Goal: Entertainment & Leisure: Consume media (video, audio)

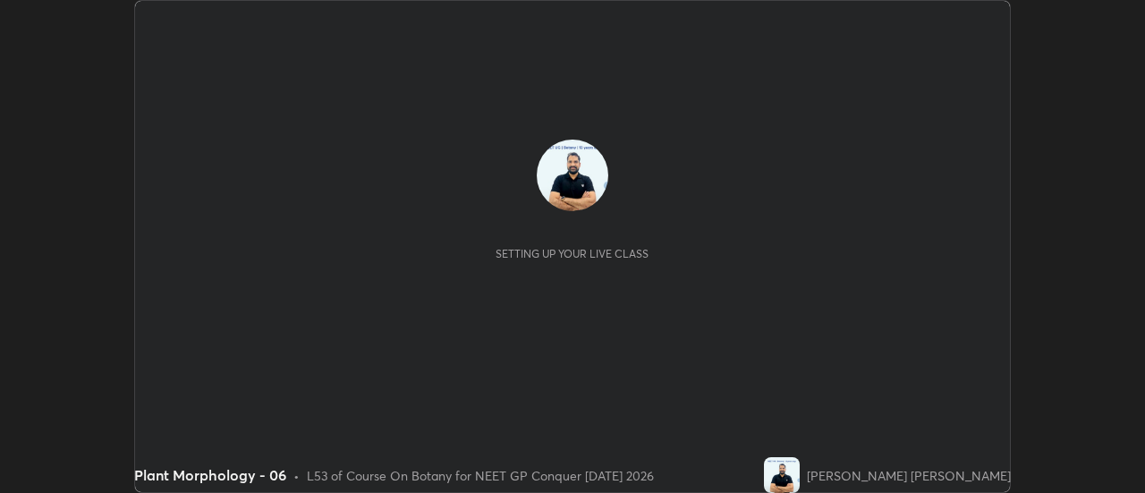
scroll to position [493, 1145]
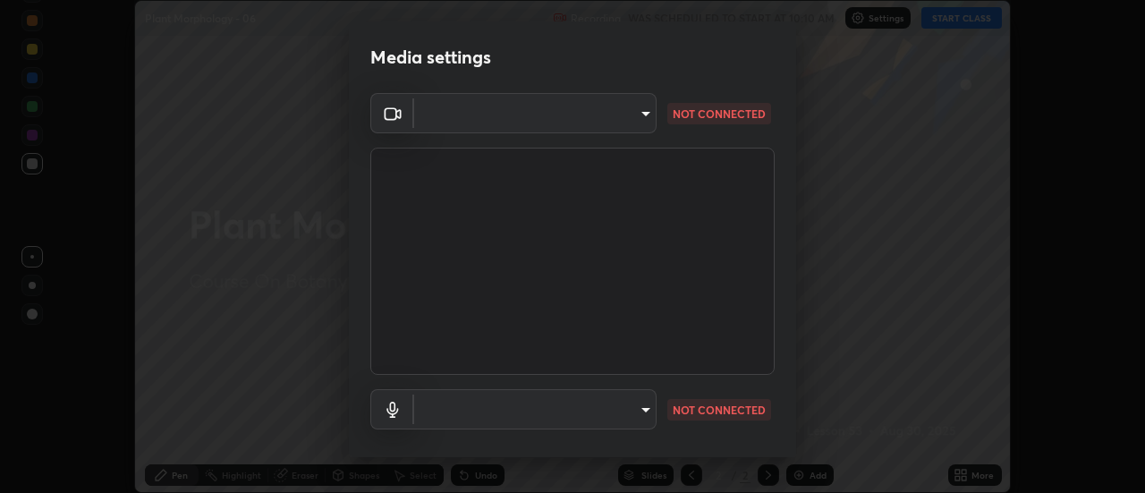
type input "6b20510400c661f13905172a847429c82f5b2d511b6c6cd18f7fa83b3b8a252b"
type input "337e5b5e1b5636f6c0a8631a8515b87624a5ca51f52bae7979947bddf4aa99ca"
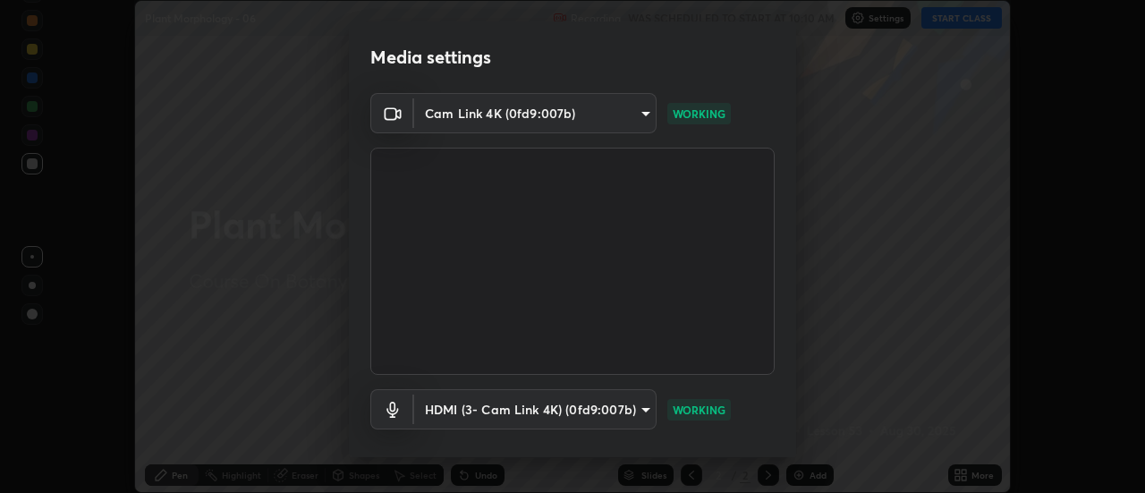
scroll to position [94, 0]
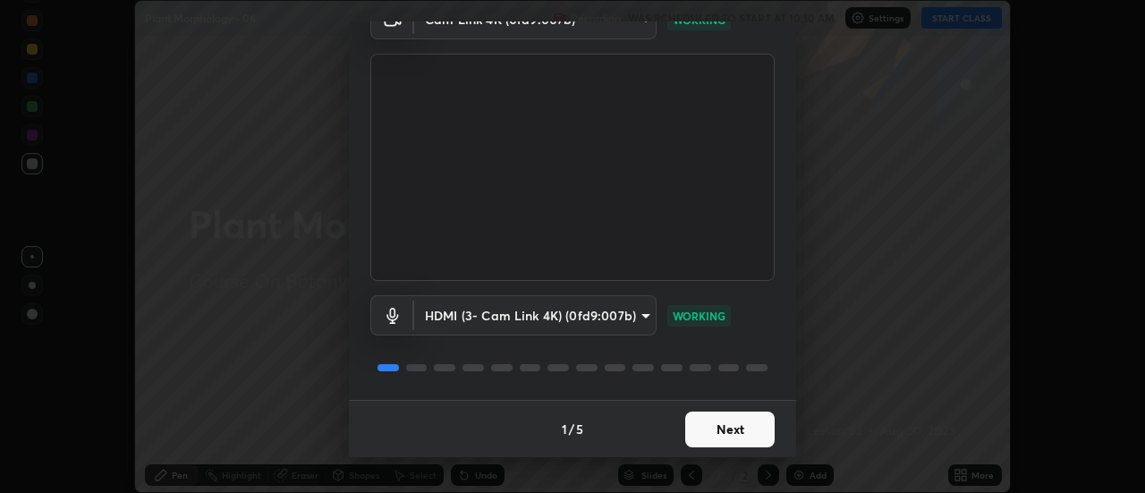
click at [725, 427] on button "Next" at bounding box center [729, 430] width 89 height 36
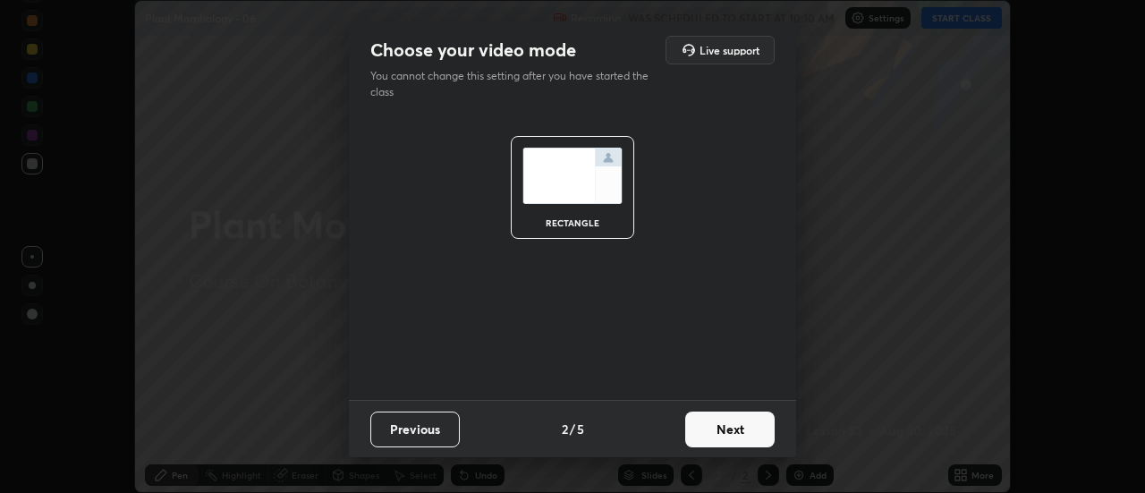
scroll to position [0, 0]
click at [733, 435] on button "Next" at bounding box center [729, 430] width 89 height 36
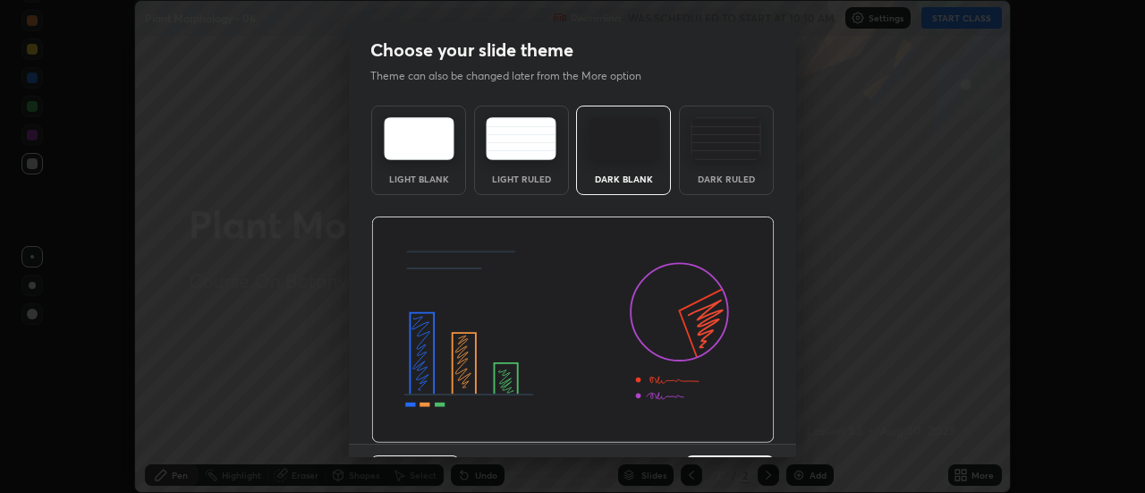
click at [736, 437] on img at bounding box center [573, 330] width 404 height 227
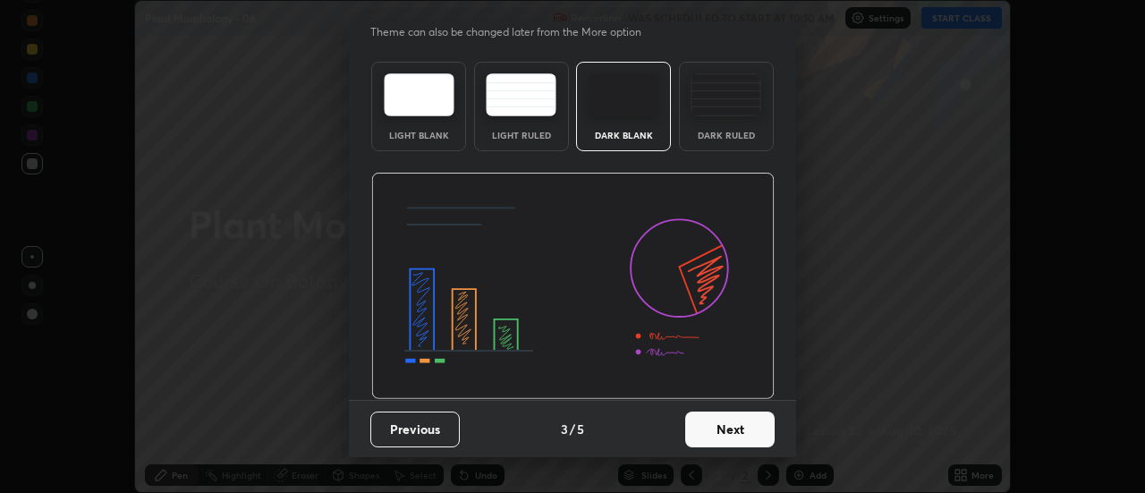
click at [720, 437] on button "Next" at bounding box center [729, 430] width 89 height 36
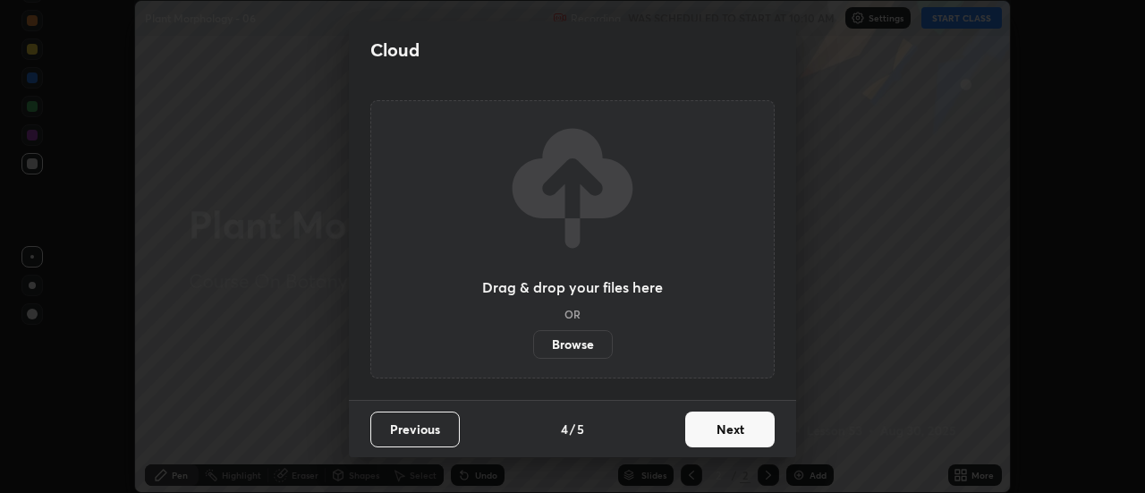
scroll to position [0, 0]
click at [728, 433] on button "Next" at bounding box center [729, 430] width 89 height 36
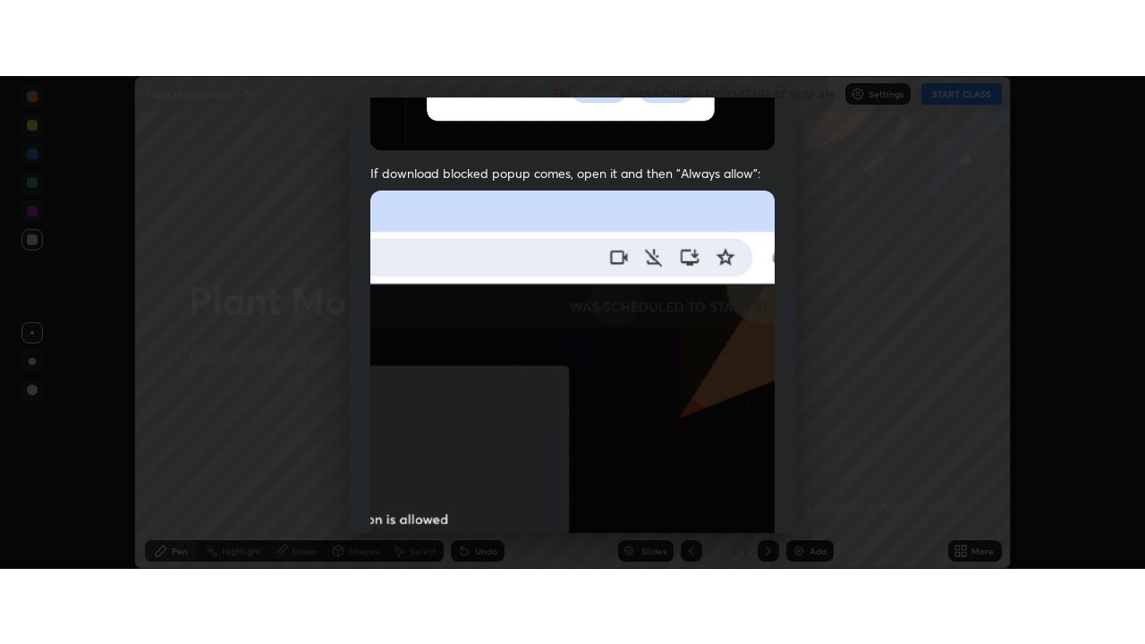
scroll to position [459, 0]
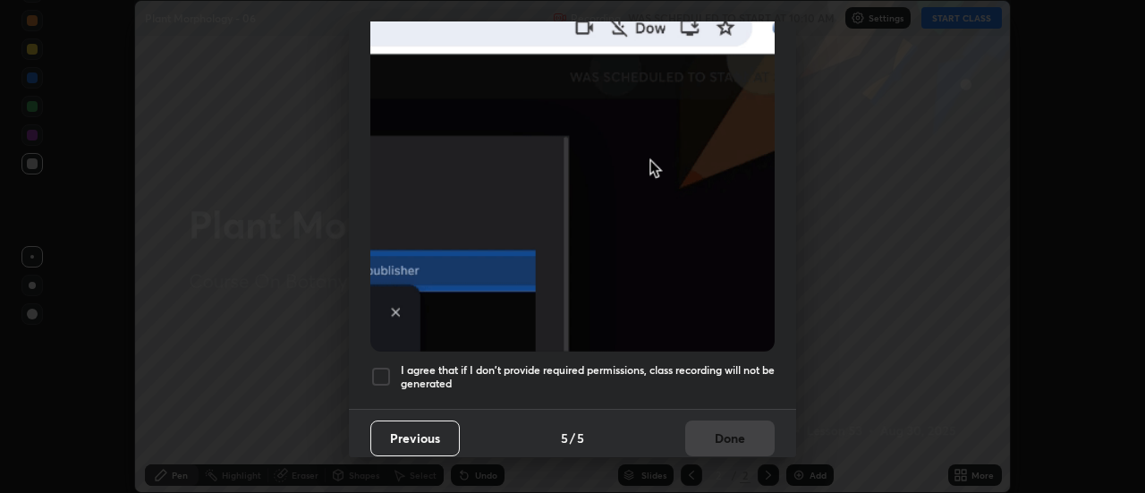
click at [378, 367] on div at bounding box center [380, 376] width 21 height 21
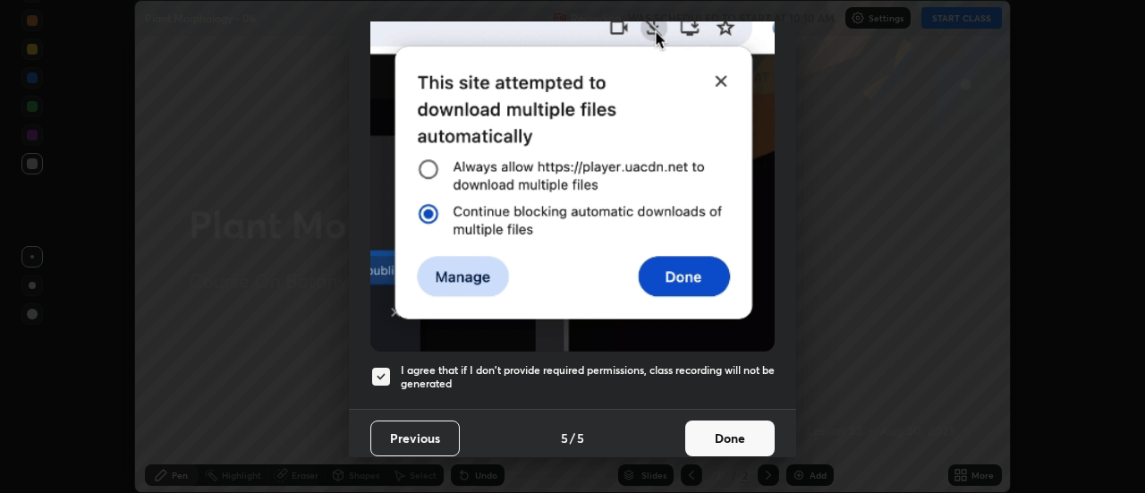
click at [711, 430] on button "Done" at bounding box center [729, 439] width 89 height 36
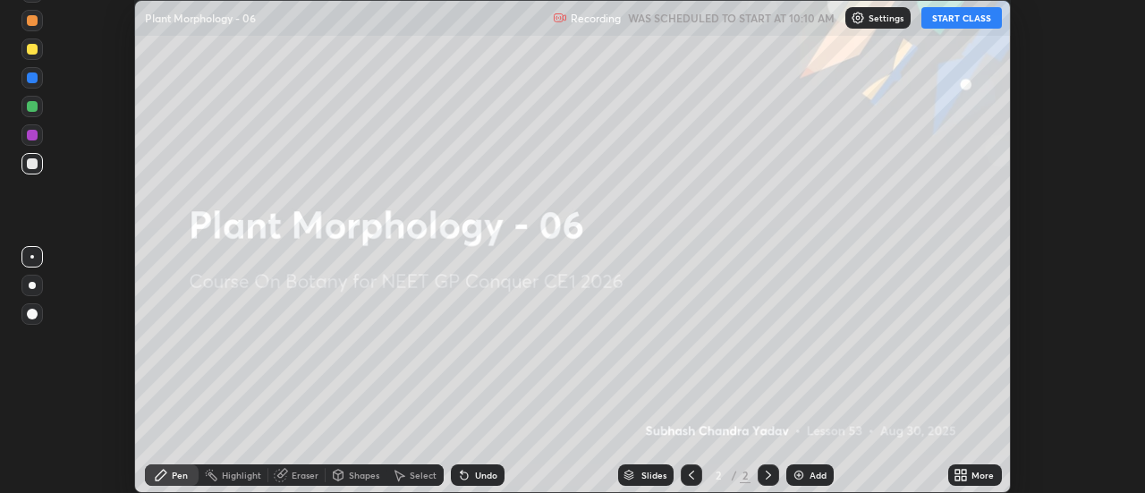
click at [955, 21] on button "START CLASS" at bounding box center [962, 17] width 81 height 21
click at [965, 471] on icon at bounding box center [965, 472] width 4 height 4
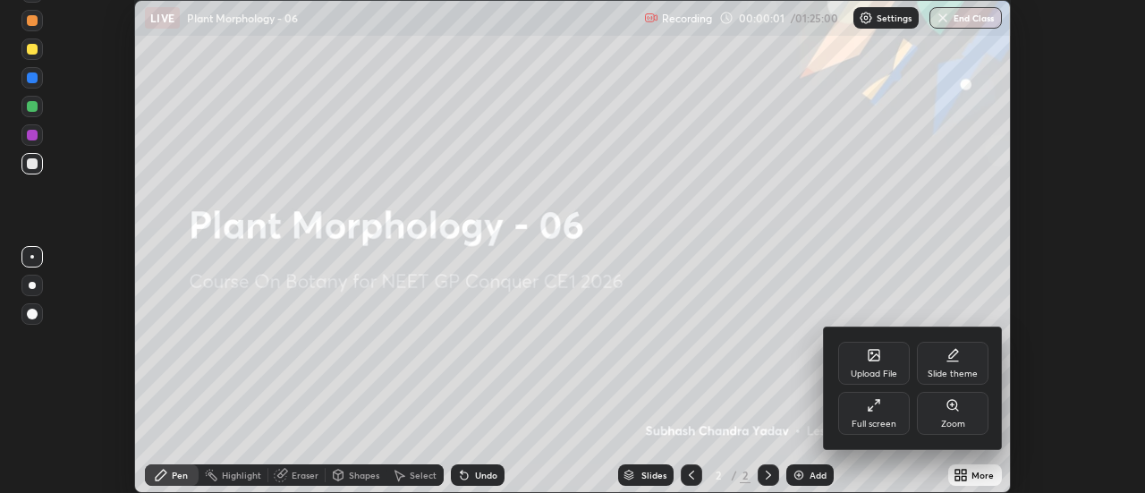
click at [871, 408] on icon at bounding box center [871, 408] width 4 height 4
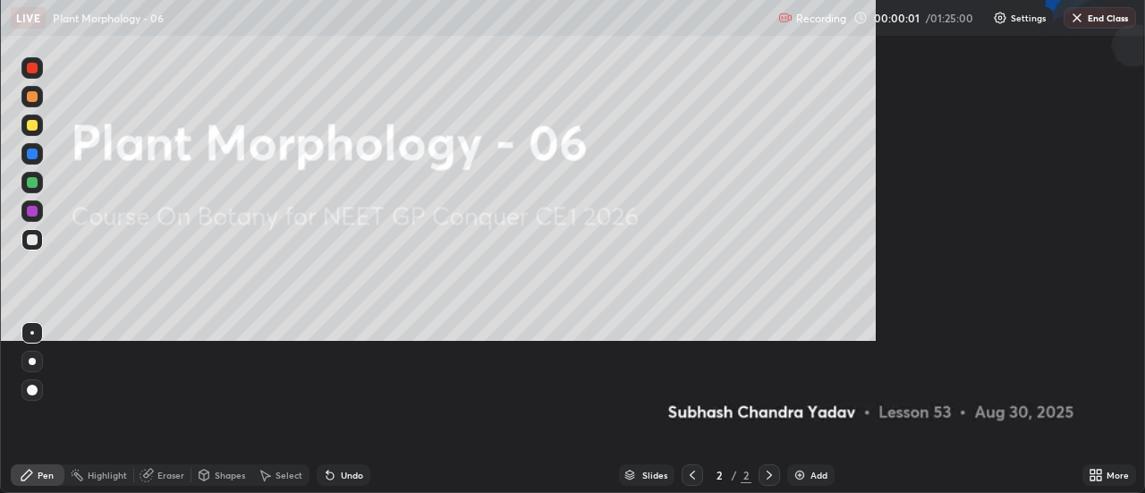
scroll to position [644, 1145]
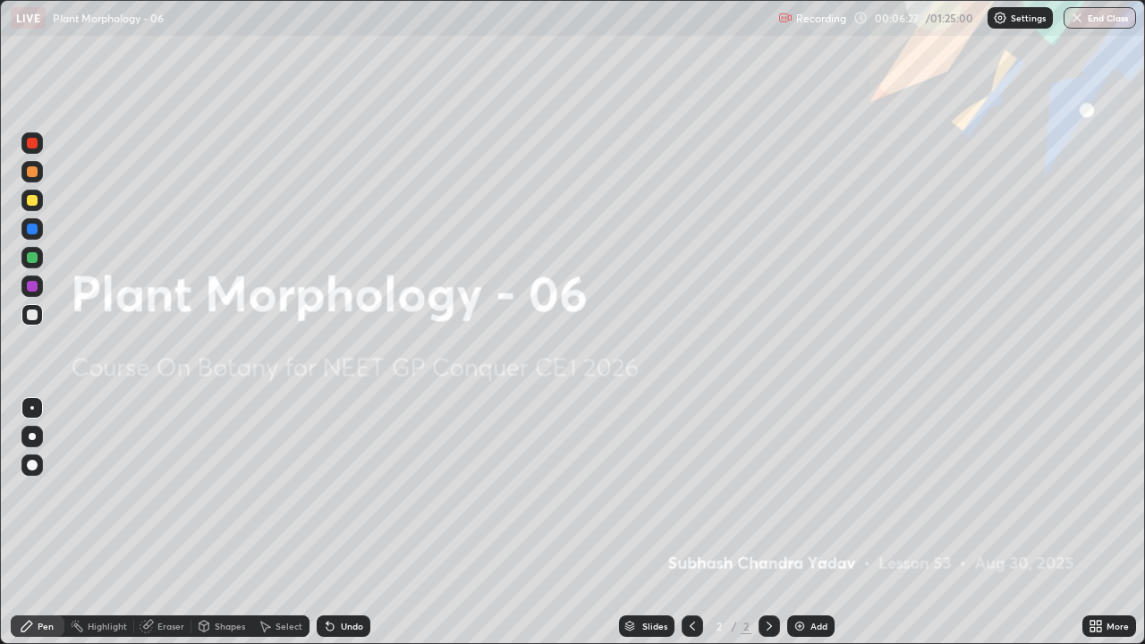
click at [797, 492] on img at bounding box center [800, 626] width 14 height 14
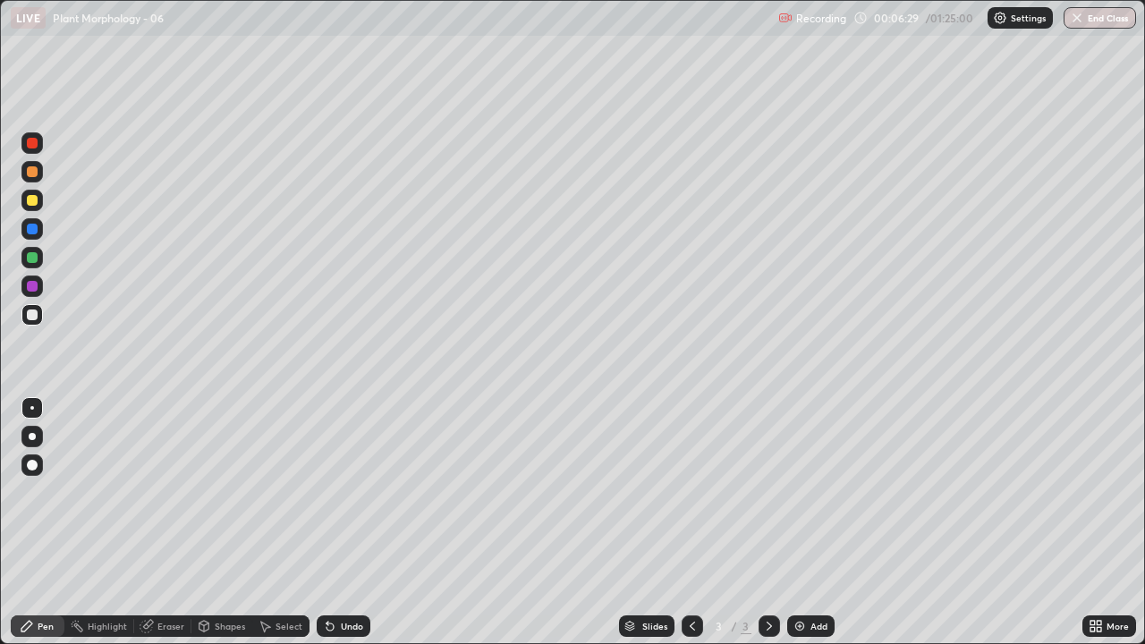
click at [1094, 492] on icon at bounding box center [1093, 623] width 4 height 4
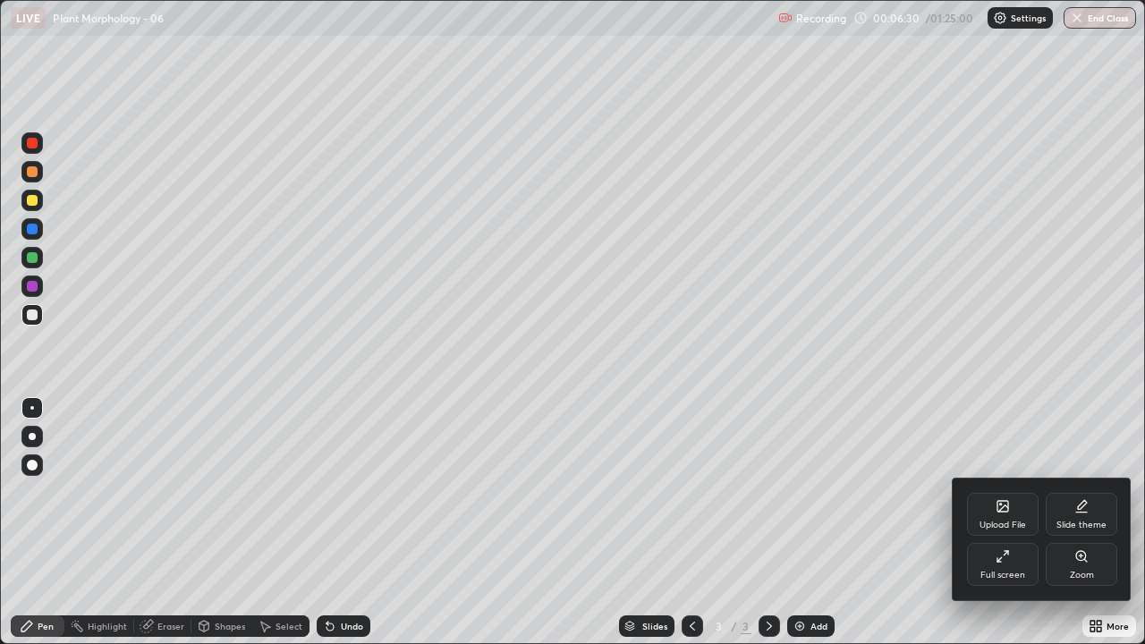
click at [1001, 492] on icon at bounding box center [1003, 556] width 14 height 14
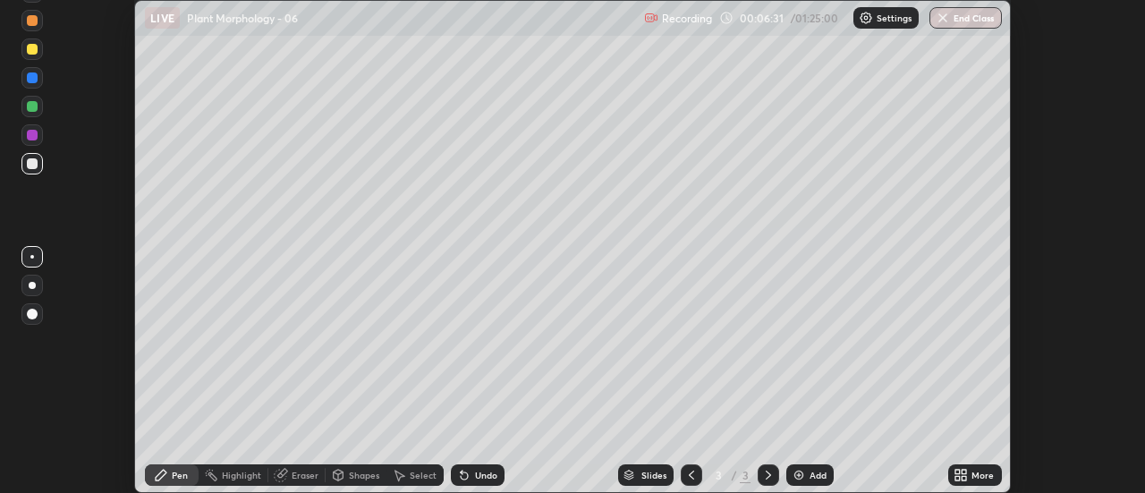
scroll to position [88993, 88341]
click at [295, 480] on div "Eraser" at bounding box center [305, 475] width 27 height 9
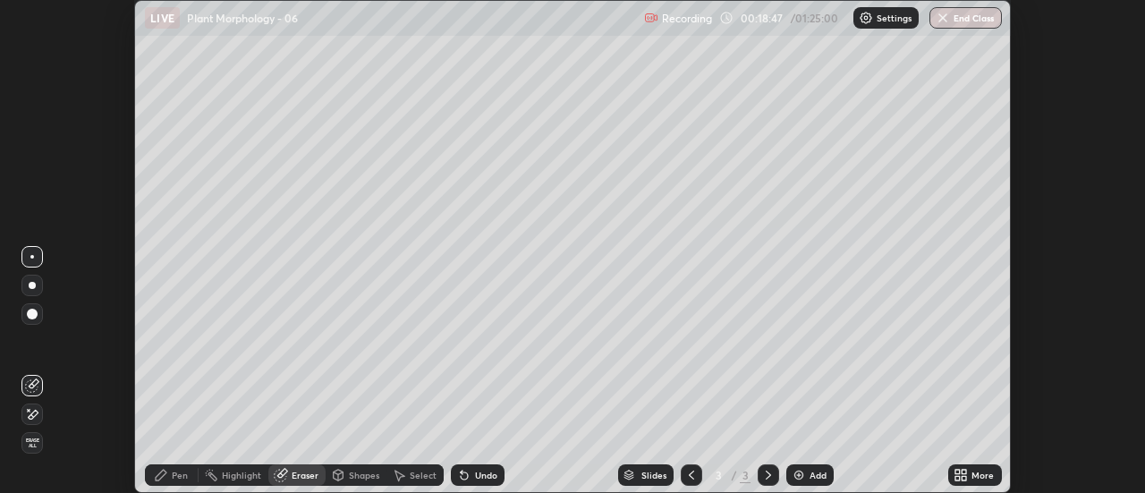
click at [799, 478] on img at bounding box center [799, 475] width 14 height 14
click at [170, 480] on div "Pen" at bounding box center [172, 474] width 54 height 21
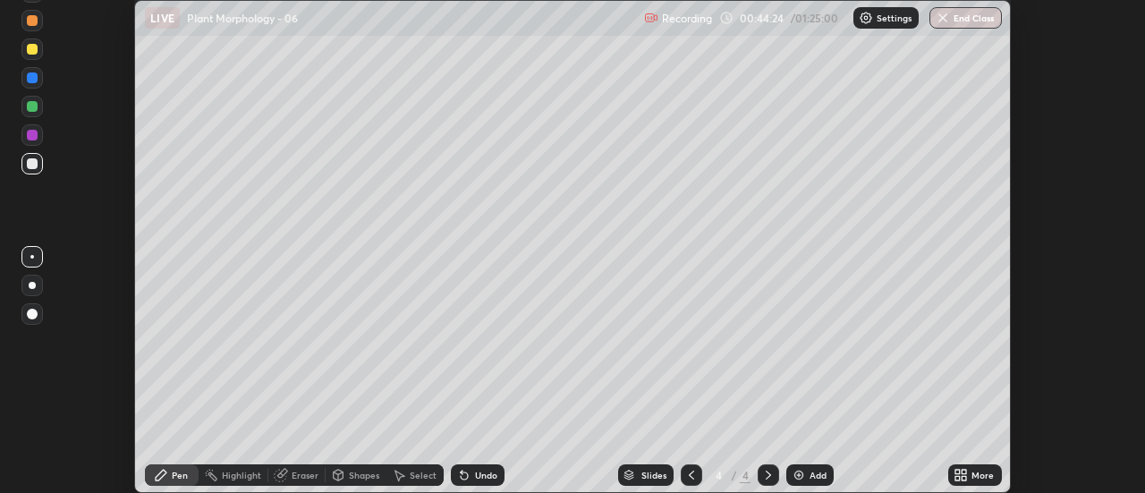
click at [794, 471] on img at bounding box center [799, 475] width 14 height 14
click at [313, 477] on div "Eraser" at bounding box center [305, 475] width 27 height 9
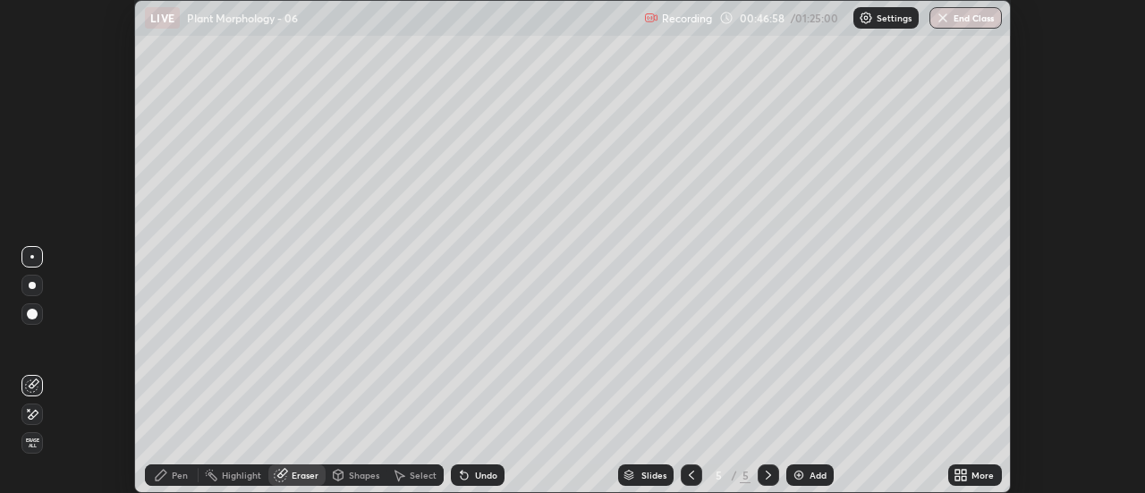
click at [181, 472] on div "Pen" at bounding box center [180, 475] width 16 height 9
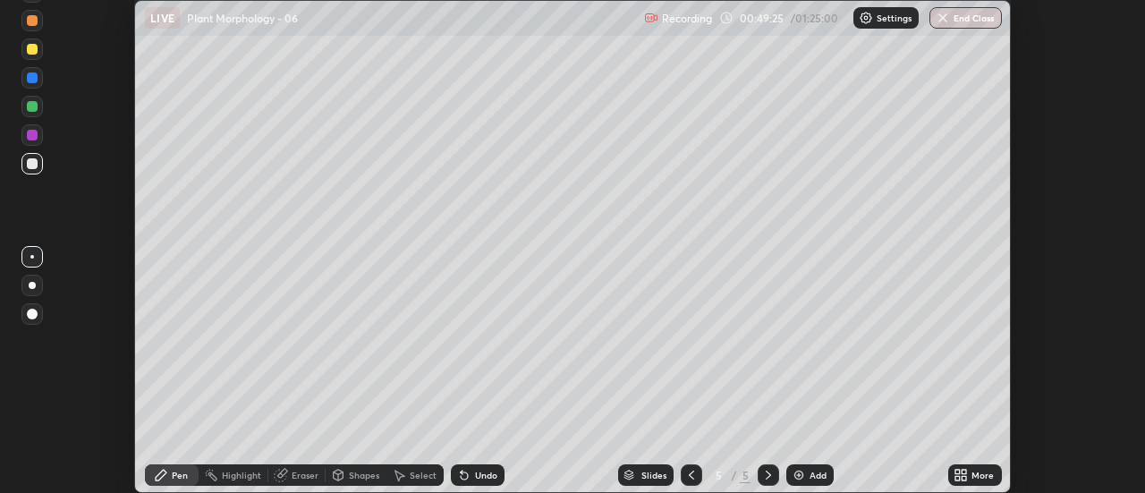
click at [799, 472] on img at bounding box center [799, 475] width 14 height 14
click at [32, 135] on div at bounding box center [32, 135] width 11 height 11
click at [798, 477] on img at bounding box center [799, 475] width 14 height 14
click at [34, 50] on div at bounding box center [32, 49] width 11 height 11
click at [32, 109] on div at bounding box center [32, 106] width 11 height 11
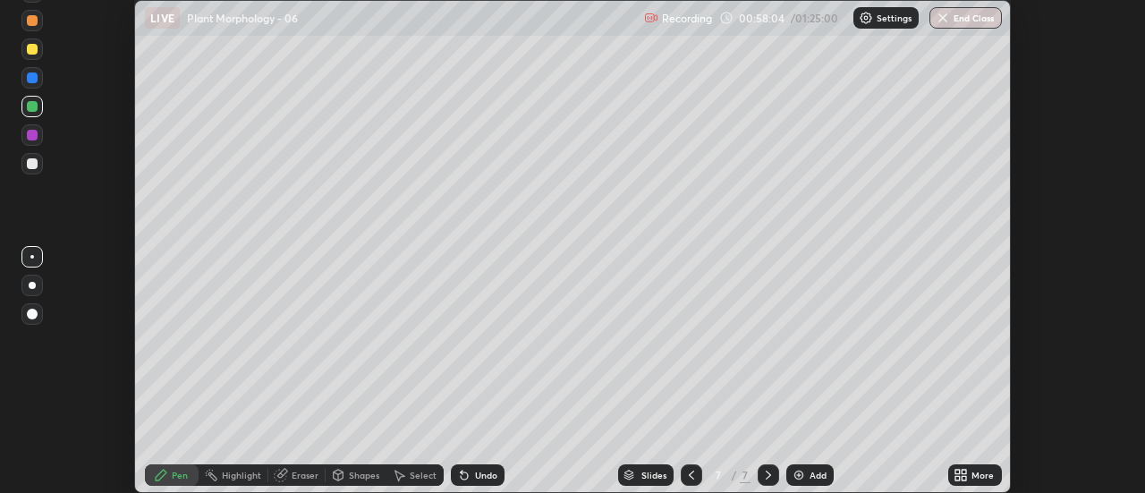
click at [31, 52] on div at bounding box center [32, 49] width 11 height 11
click at [32, 316] on div at bounding box center [32, 314] width 11 height 11
click at [32, 256] on div at bounding box center [32, 257] width 4 height 4
click at [36, 166] on div at bounding box center [32, 163] width 11 height 11
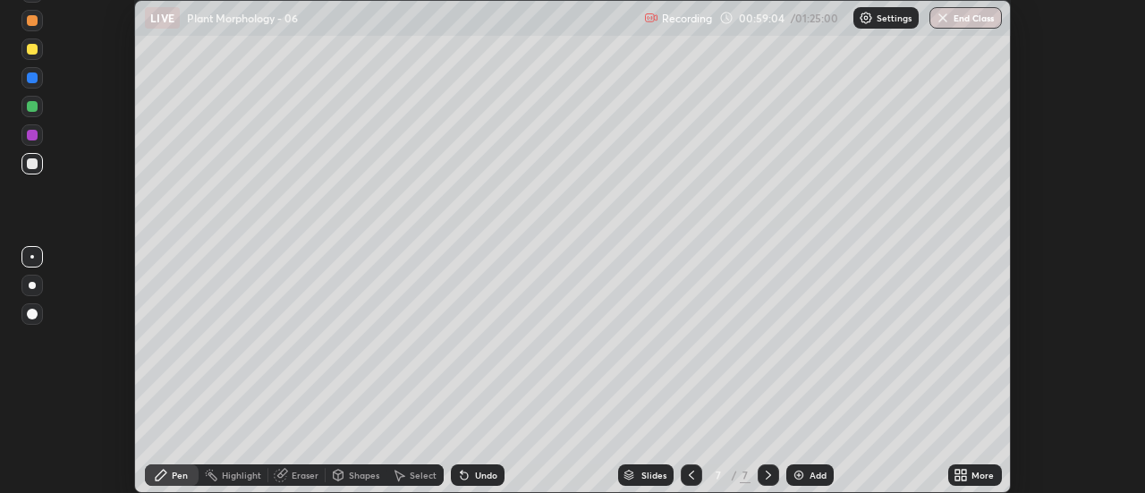
click at [36, 108] on div at bounding box center [32, 106] width 11 height 11
click at [33, 48] on div at bounding box center [32, 49] width 11 height 11
click at [294, 480] on div "Eraser" at bounding box center [305, 475] width 27 height 9
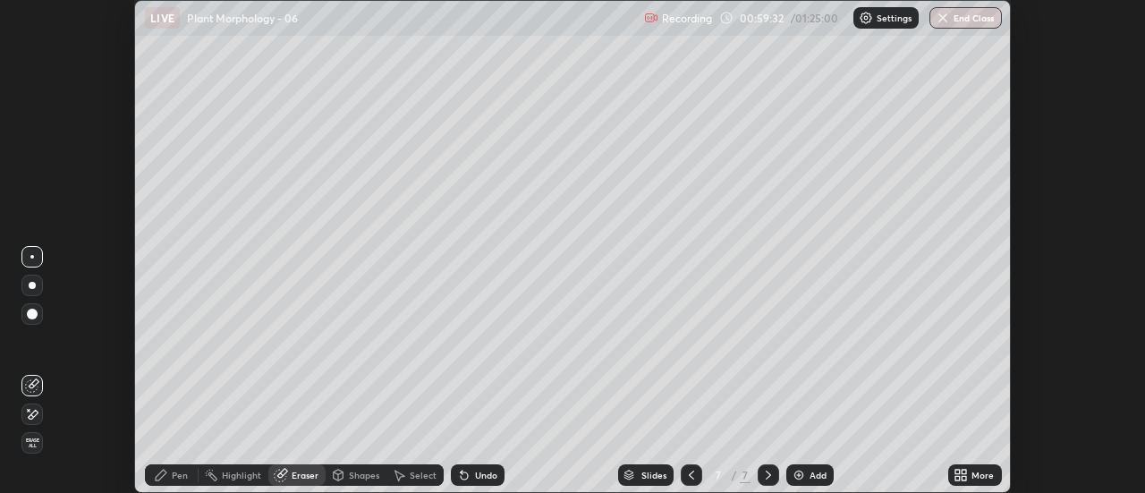
click at [173, 477] on div "Pen" at bounding box center [180, 475] width 16 height 9
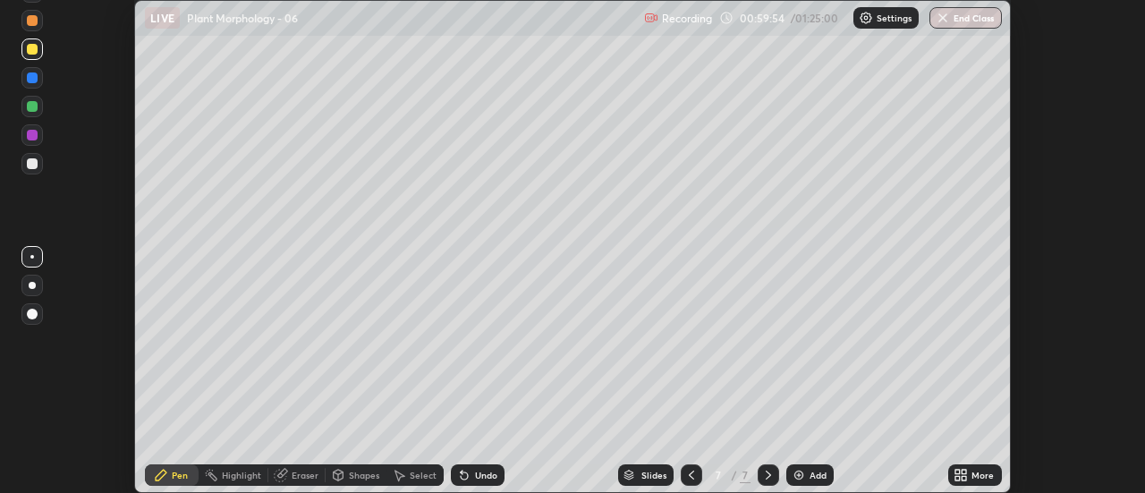
click at [29, 110] on div at bounding box center [32, 106] width 11 height 11
click at [35, 45] on div at bounding box center [32, 49] width 11 height 11
click at [797, 474] on img at bounding box center [799, 475] width 14 height 14
click at [37, 109] on div at bounding box center [32, 106] width 11 height 11
click at [32, 50] on div at bounding box center [32, 49] width 11 height 11
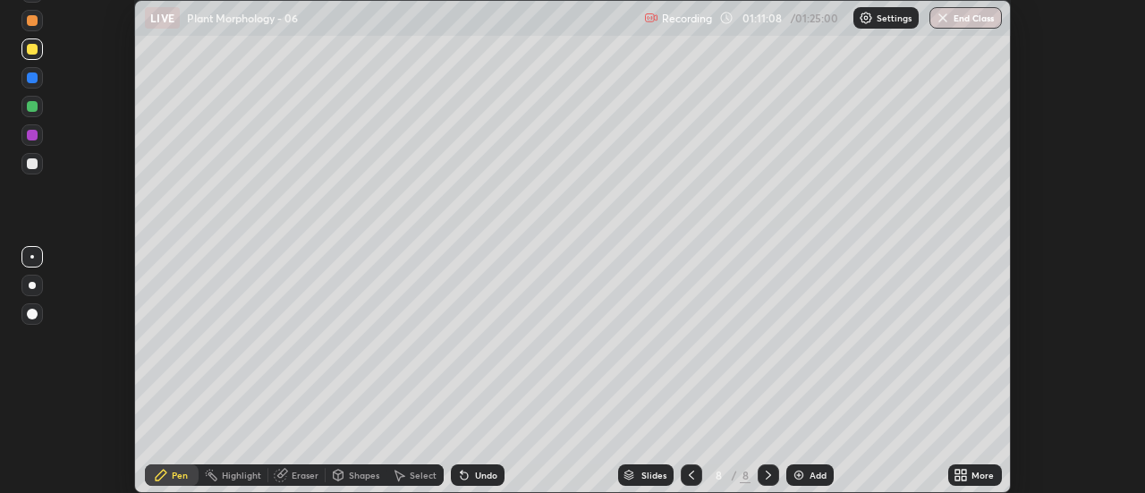
click at [800, 472] on img at bounding box center [799, 475] width 14 height 14
click at [37, 111] on div at bounding box center [31, 106] width 21 height 21
click at [796, 472] on img at bounding box center [799, 475] width 14 height 14
click at [38, 60] on div at bounding box center [31, 49] width 21 height 29
click at [30, 163] on div at bounding box center [32, 163] width 11 height 11
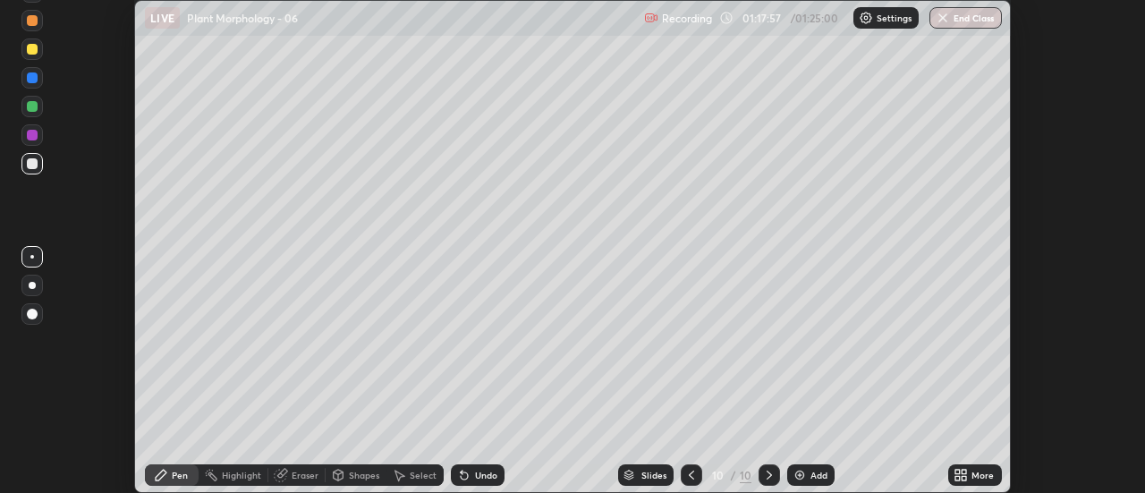
click at [955, 21] on button "End Class" at bounding box center [966, 17] width 72 height 21
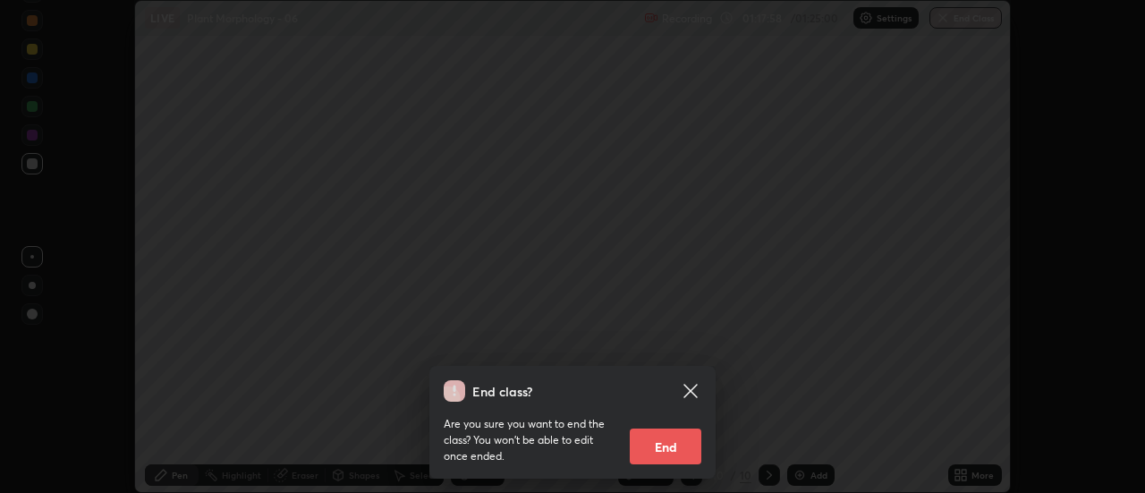
click at [674, 448] on button "End" at bounding box center [666, 447] width 72 height 36
